Goal: Task Accomplishment & Management: Manage account settings

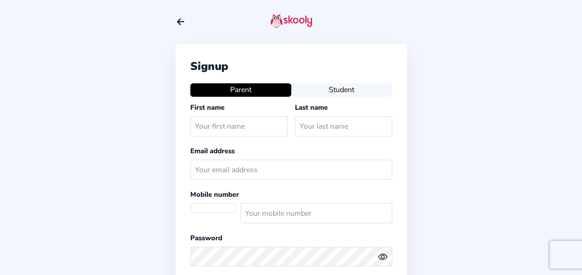
click at [253, 125] on input "text" at bounding box center [238, 126] width 97 height 20
type input "Mo"
select select "US"
type input "[PERSON_NAME]"
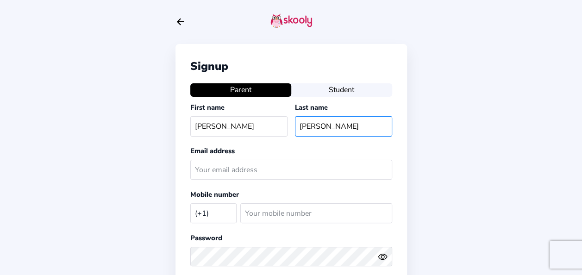
type input "Barry"
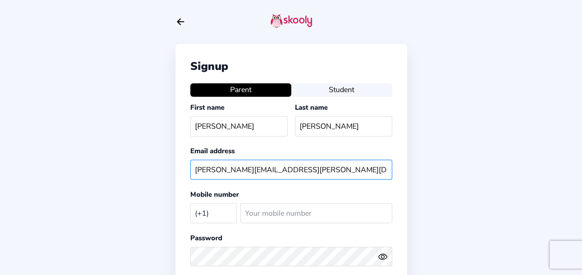
type input "mohamed.barry@vivoenergy.com"
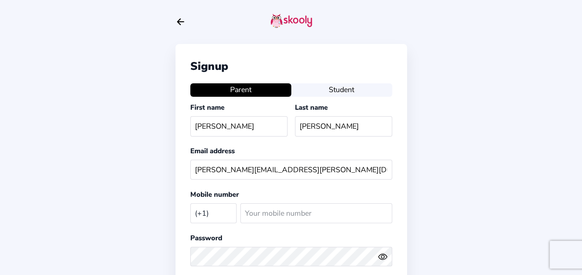
click at [211, 217] on select "Afghanistan (+93) Albania (+355) Algeria (+213) AmericanSamoa (+1684) Andorra (…" at bounding box center [213, 212] width 46 height 19
click at [211, 214] on select "Afghanistan (+93) Albania (+355) Algeria (+213) AmericanSamoa (+1684) Andorra (…" at bounding box center [213, 212] width 46 height 19
select select "ZM"
click at [190, 203] on select "Afghanistan (+93) Albania (+355) Algeria (+213) AmericanSamoa (+1684) Andorra (…" at bounding box center [213, 212] width 46 height 19
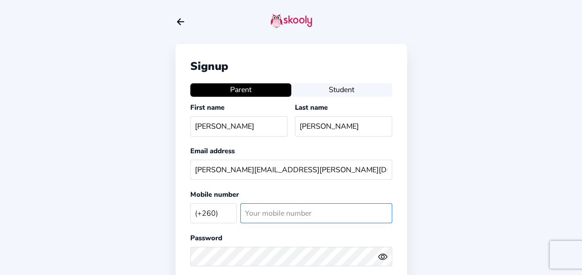
click at [264, 203] on input "number" at bounding box center [316, 213] width 152 height 20
type input "967325318"
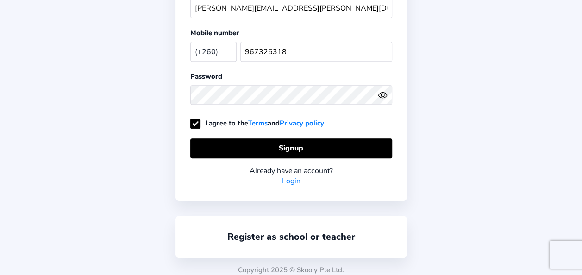
scroll to position [164, 0]
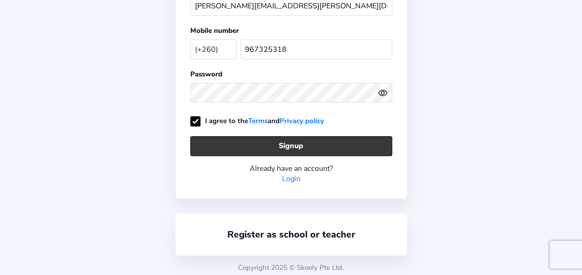
click at [259, 137] on button "Signup" at bounding box center [291, 146] width 202 height 20
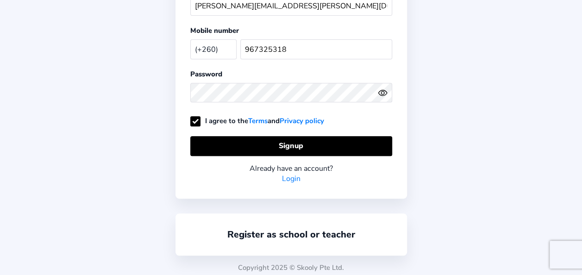
click at [290, 174] on link "Login" at bounding box center [291, 179] width 19 height 10
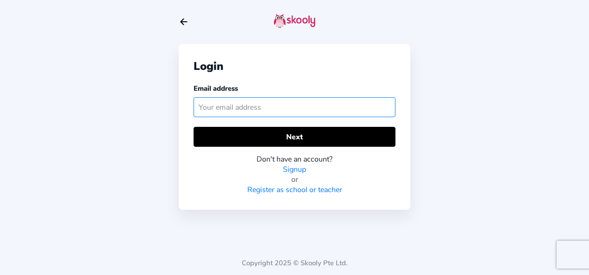
click at [262, 105] on input "text" at bounding box center [294, 107] width 202 height 20
type input "mohamed.barry@vivoenergy.com"
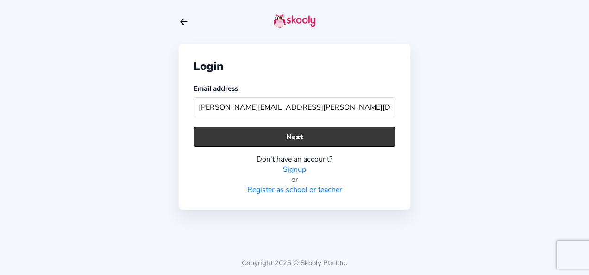
click at [281, 135] on button "Next" at bounding box center [294, 137] width 202 height 20
click at [268, 136] on button "Next" at bounding box center [294, 137] width 202 height 20
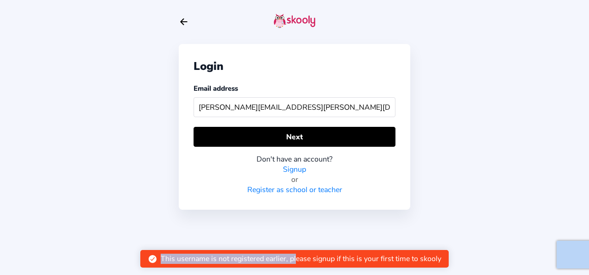
drag, startPoint x: 296, startPoint y: 260, endPoint x: 469, endPoint y: 261, distance: 173.0
click at [469, 261] on body "Login Email address mohamed.barry@vivoenergy.com Next Don't have an account? Si…" at bounding box center [294, 137] width 589 height 275
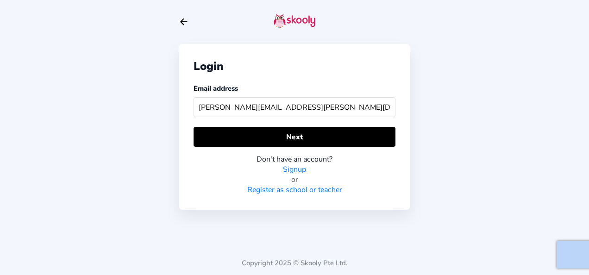
drag, startPoint x: 469, startPoint y: 261, endPoint x: 467, endPoint y: 221, distance: 39.8
click at [467, 221] on div "Login Email address mohamed.barry@vivoenergy.com Next Don't have an account? Si…" at bounding box center [294, 137] width 589 height 275
click at [297, 168] on link "Signup" at bounding box center [294, 169] width 23 height 10
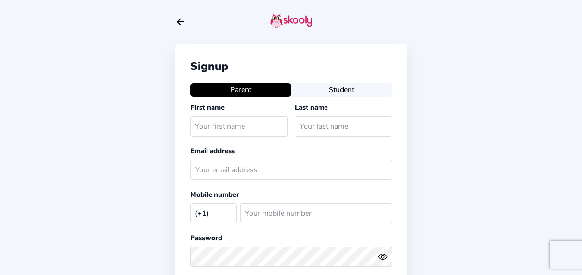
select select "US"
click at [229, 122] on input "text" at bounding box center [238, 126] width 97 height 20
type input "m"
type input "Mohamed"
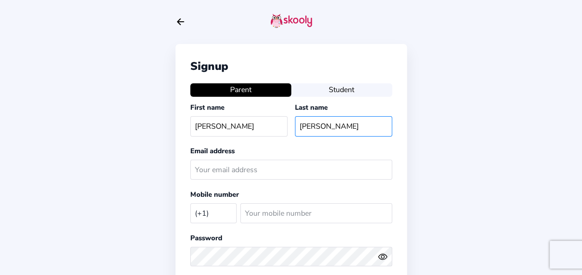
type input "Barry"
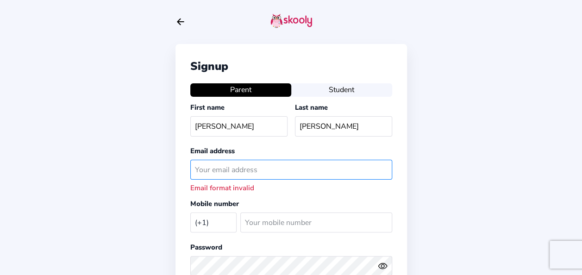
type input "V"
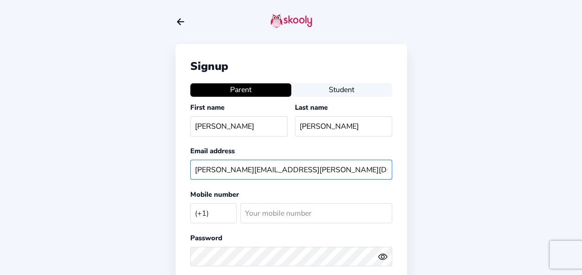
type input "mohamed.barry@vivoenergy.com"
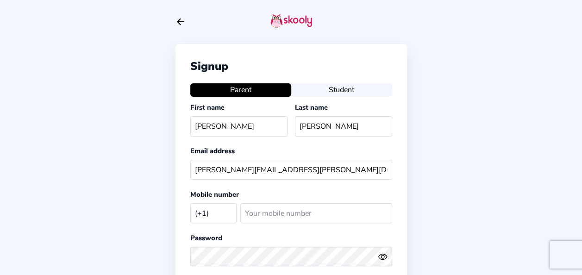
click at [220, 215] on select "Afghanistan (+93) Albania (+355) Algeria (+213) AmericanSamoa (+1684) Andorra (…" at bounding box center [213, 212] width 46 height 19
select select "ZM"
click at [190, 203] on select "Afghanistan (+93) Albania (+355) Algeria (+213) AmericanSamoa (+1684) Andorra (…" at bounding box center [213, 212] width 46 height 19
click at [281, 212] on input "number" at bounding box center [316, 213] width 152 height 20
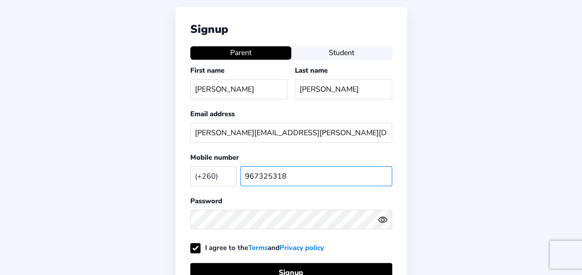
scroll to position [139, 0]
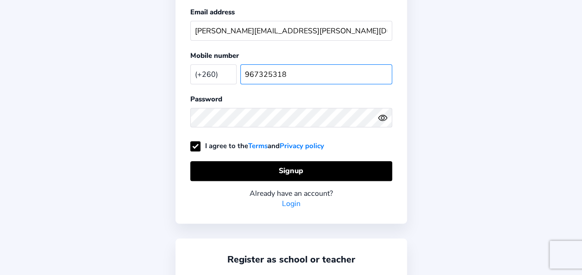
type input "967325318"
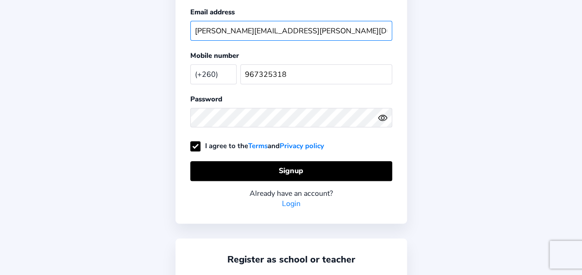
drag, startPoint x: 312, startPoint y: 29, endPoint x: 129, endPoint y: 12, distance: 183.6
click at [130, 12] on div "Signup Parent Student First name Mohamed Last name Barry Email address mohamed.…" at bounding box center [291, 82] width 582 height 443
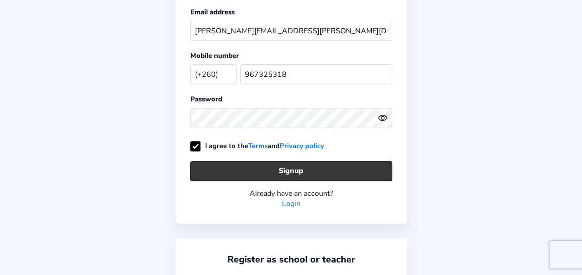
click at [235, 166] on button "Signup" at bounding box center [291, 171] width 202 height 20
click at [302, 164] on button "Signup" at bounding box center [291, 171] width 202 height 20
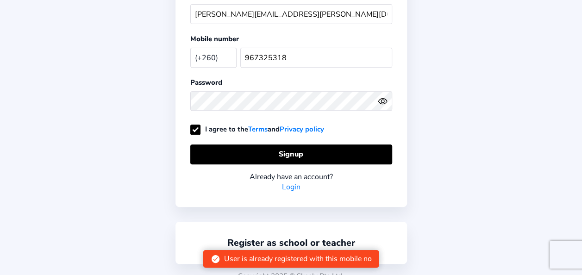
scroll to position [164, 0]
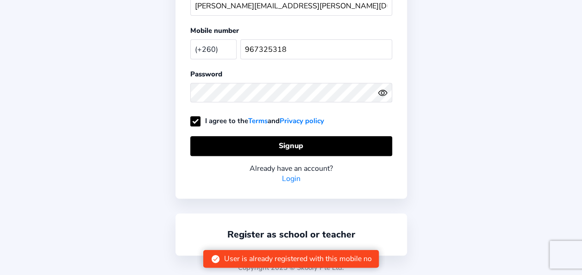
click at [330, 257] on div "User is already registered with this mobile no" at bounding box center [297, 259] width 148 height 10
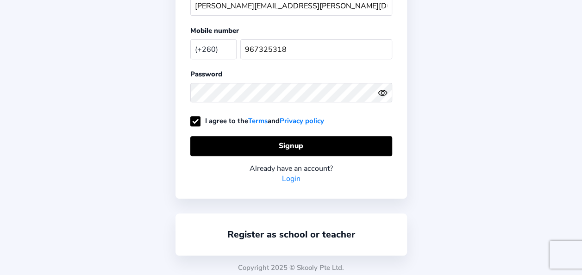
click at [294, 175] on link "Login" at bounding box center [291, 179] width 19 height 10
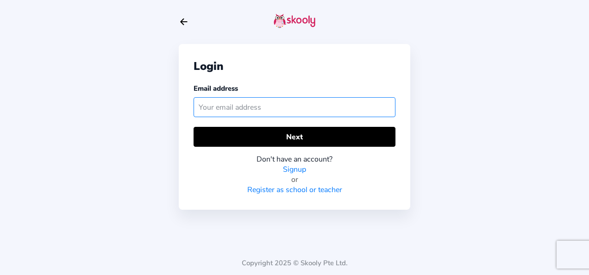
click at [324, 103] on input "text" at bounding box center [294, 107] width 202 height 20
type input "mohamed.barry@vivoenergy.com"
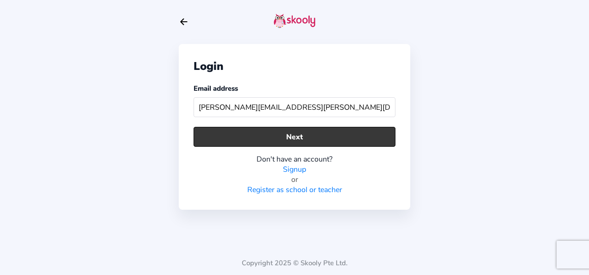
click at [306, 139] on button "Next" at bounding box center [294, 137] width 202 height 20
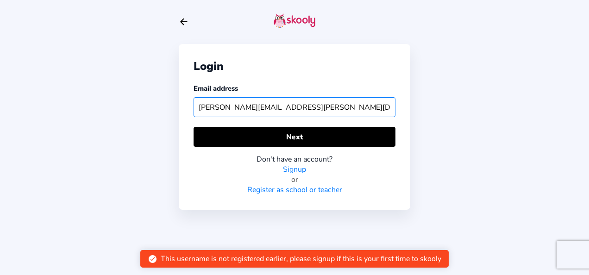
click at [292, 108] on input "mohamed.barry@vivoenergy.com" at bounding box center [294, 107] width 202 height 20
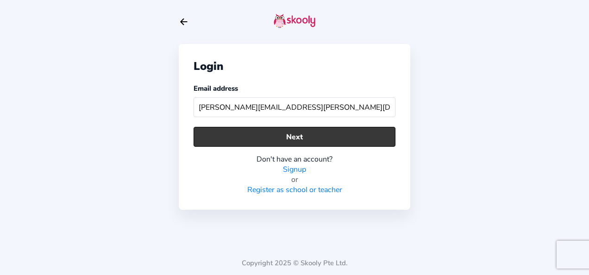
click at [302, 132] on button "Next" at bounding box center [294, 137] width 202 height 20
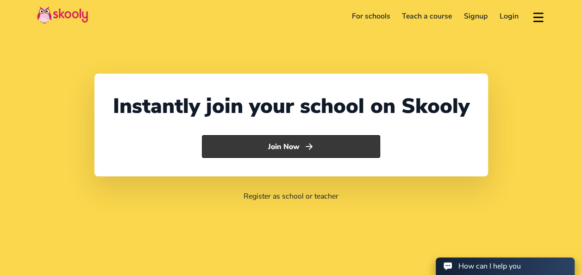
click at [300, 148] on button "Join Now" at bounding box center [291, 146] width 178 height 23
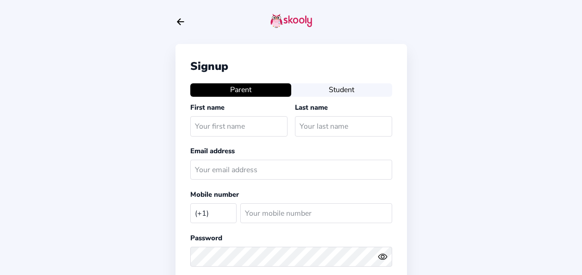
select select "US"
drag, startPoint x: 0, startPoint y: 0, endPoint x: 268, endPoint y: 126, distance: 296.4
click at [268, 126] on input "text" at bounding box center [238, 126] width 97 height 20
type input "[PERSON_NAME]"
type input "Barry"
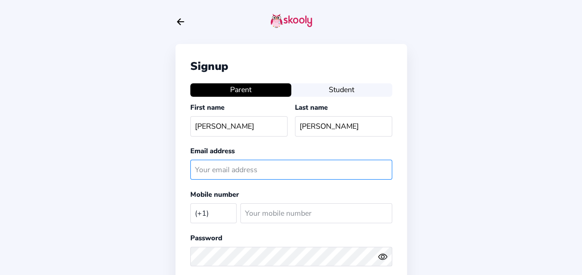
type input "mohamed.barry@vivoenergy.com"
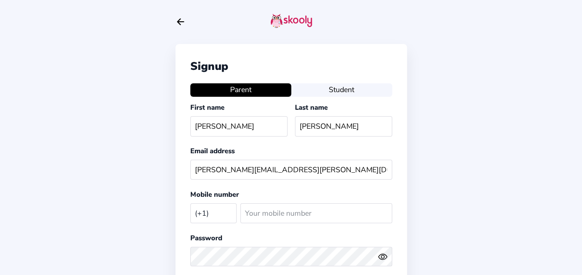
select select "ZM"
type input "967325318"
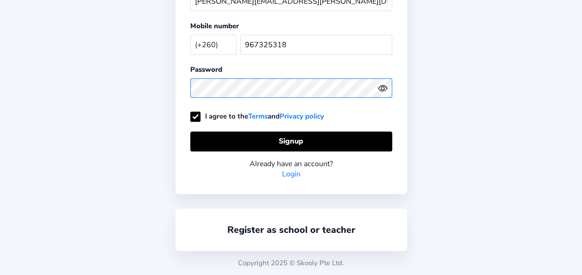
scroll to position [164, 0]
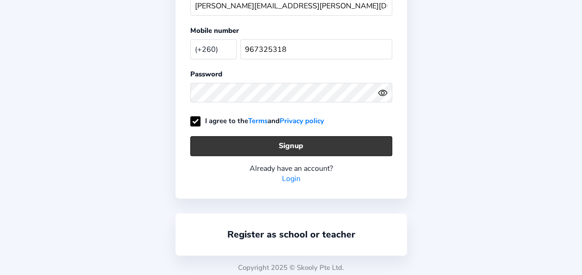
click at [348, 138] on button "Signup" at bounding box center [291, 146] width 202 height 20
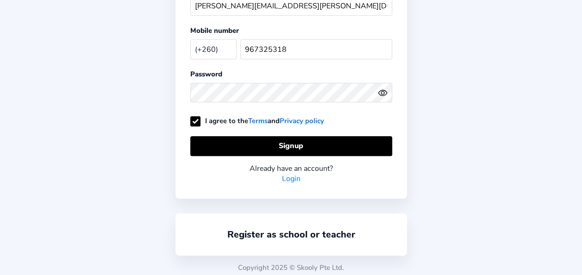
click at [291, 174] on link "Login" at bounding box center [291, 179] width 19 height 10
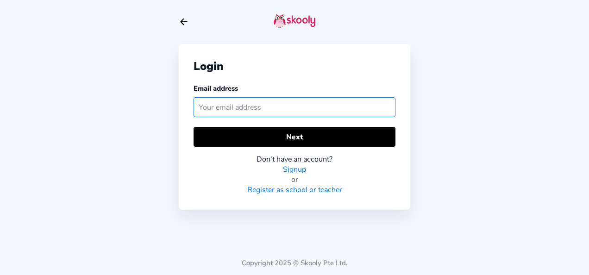
click at [267, 106] on input "text" at bounding box center [294, 107] width 202 height 20
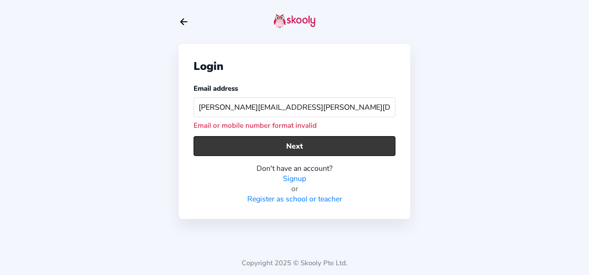
click at [271, 139] on button "Next" at bounding box center [294, 146] width 202 height 20
click at [271, 148] on button "Next" at bounding box center [294, 146] width 202 height 20
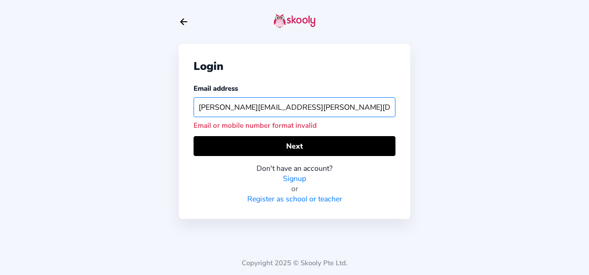
drag, startPoint x: 345, startPoint y: 107, endPoint x: 164, endPoint y: 104, distance: 180.5
click at [164, 104] on div "Login Email address MOHAMED.BARRY@VIVOENERGY.COM Email or mobile number format …" at bounding box center [294, 137] width 589 height 275
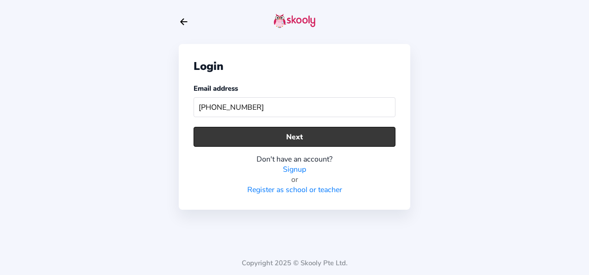
click at [286, 142] on button "Next" at bounding box center [294, 137] width 202 height 20
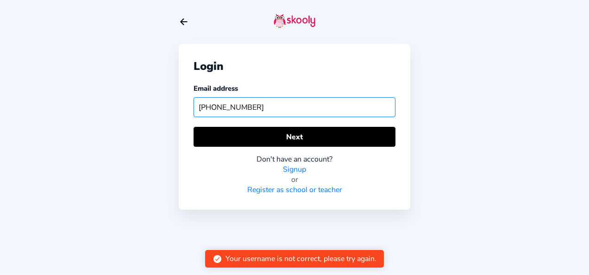
click at [206, 106] on input "+260967325318" at bounding box center [294, 107] width 202 height 20
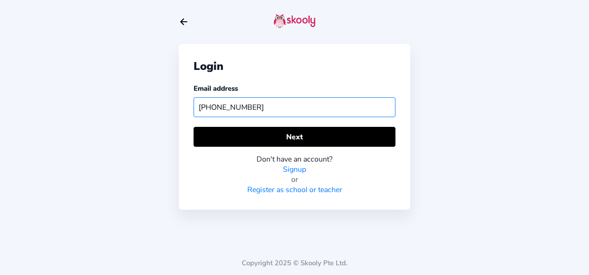
drag, startPoint x: 216, startPoint y: 106, endPoint x: 172, endPoint y: 103, distance: 44.1
click at [172, 103] on div "Login Email address +260967325318 Next Don't have an account? Signup or Registe…" at bounding box center [294, 137] width 589 height 275
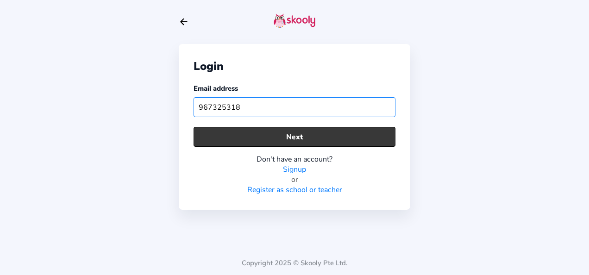
type input "967325318"
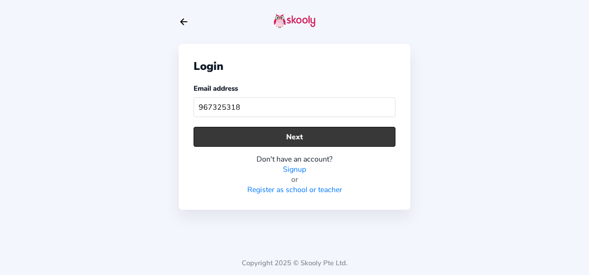
click at [221, 136] on button "Next" at bounding box center [294, 137] width 202 height 20
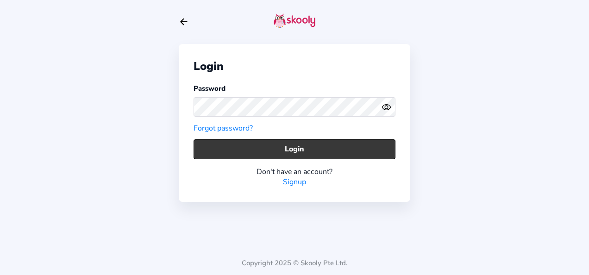
click at [351, 142] on button "Login" at bounding box center [294, 149] width 202 height 20
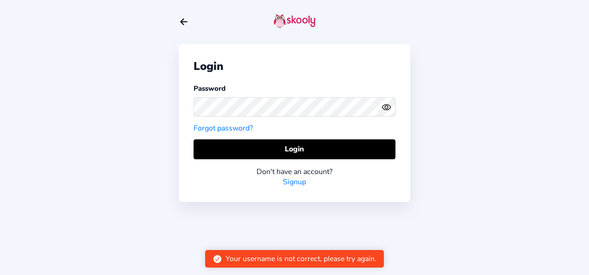
click at [245, 128] on link "Forgot password?" at bounding box center [222, 128] width 59 height 10
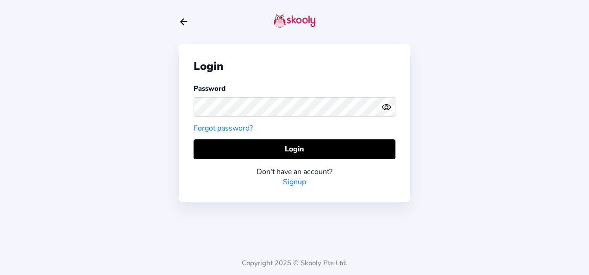
click at [244, 124] on link "Forgot password?" at bounding box center [222, 128] width 59 height 10
click at [240, 126] on link "Forgot password?" at bounding box center [222, 128] width 59 height 10
click at [384, 105] on circle "eye outline" at bounding box center [385, 106] width 3 height 3
click at [181, 21] on icon "arrow back outline" at bounding box center [183, 22] width 6 height 6
